Goal: Task Accomplishment & Management: Use online tool/utility

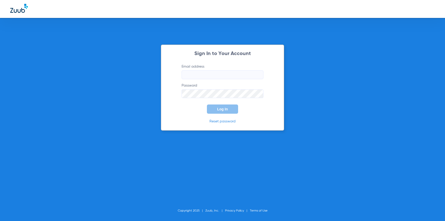
type input "[PERSON_NAME][EMAIL_ADDRESS][DOMAIN_NAME]"
click at [220, 111] on button "Log In" at bounding box center [222, 108] width 31 height 9
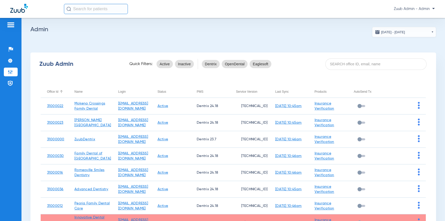
click at [62, 90] on div at bounding box center [61, 90] width 3 height 1
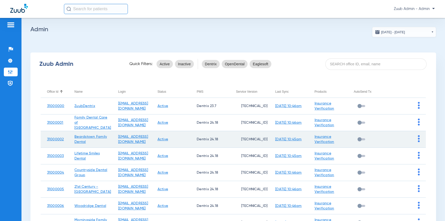
click at [416, 139] on td at bounding box center [405, 139] width 39 height 17
click at [418, 140] on img at bounding box center [419, 138] width 2 height 7
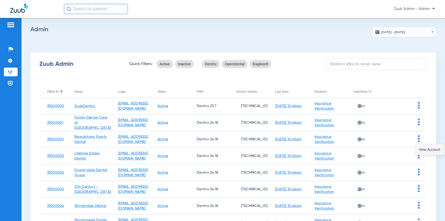
click at [427, 148] on span "View Account" at bounding box center [428, 149] width 21 height 4
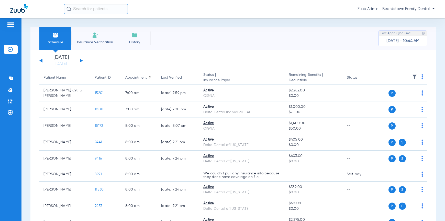
click at [88, 8] on input "text" at bounding box center [96, 9] width 64 height 10
click at [76, 7] on input "text" at bounding box center [96, 9] width 64 height 10
paste input "15784"
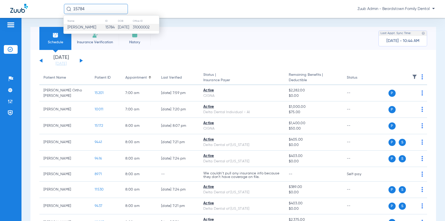
type input "15784"
click at [91, 27] on span "[PERSON_NAME]" at bounding box center [81, 27] width 29 height 4
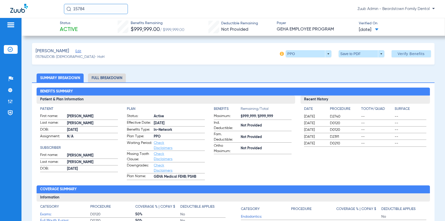
click at [106, 78] on li "Full Breakdown" at bounding box center [107, 77] width 38 height 9
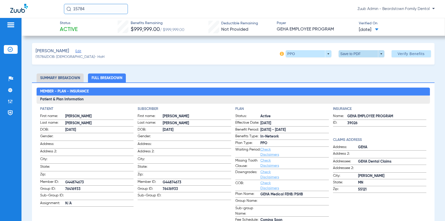
click at [355, 55] on span at bounding box center [361, 54] width 12 height 12
click at [352, 64] on span "Save to PDF" at bounding box center [359, 64] width 20 height 4
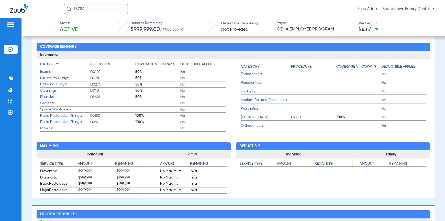
scroll to position [17, 0]
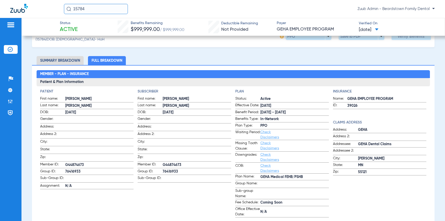
click at [89, 8] on input "15784" at bounding box center [96, 9] width 64 height 10
drag, startPoint x: 98, startPoint y: 8, endPoint x: 71, endPoint y: 9, distance: 26.9
click at [71, 9] on input "15784" at bounding box center [96, 9] width 64 height 10
click at [13, 49] on li "Insurance Verification" at bounding box center [11, 49] width 14 height 9
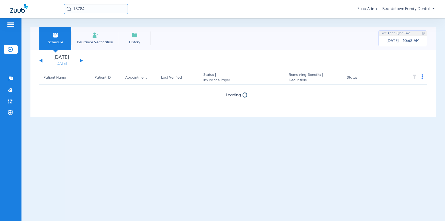
click at [62, 63] on link "[DATE]" at bounding box center [61, 63] width 31 height 5
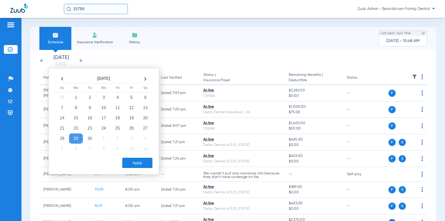
click at [61, 78] on th at bounding box center [62, 79] width 14 height 8
click at [76, 129] on td "18" at bounding box center [76, 128] width 14 height 10
click at [131, 162] on button "Apply" at bounding box center [137, 162] width 30 height 10
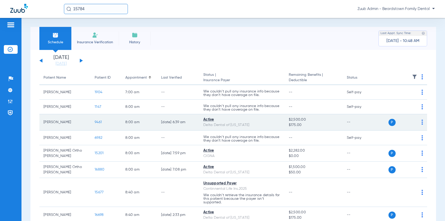
scroll to position [542, 0]
